Goal: Task Accomplishment & Management: Manage account settings

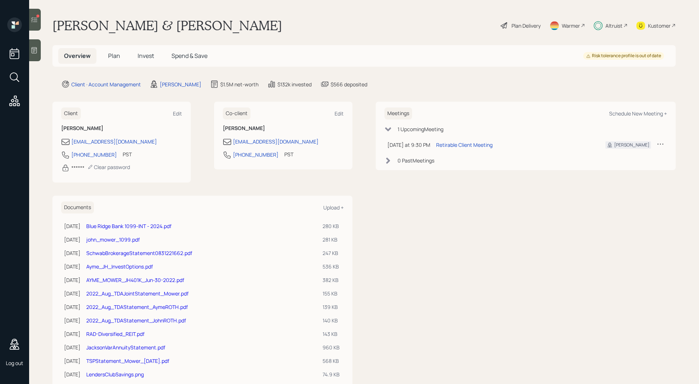
click at [143, 60] on h5 "Invest" at bounding box center [146, 56] width 28 height 16
